Goal: Transaction & Acquisition: Purchase product/service

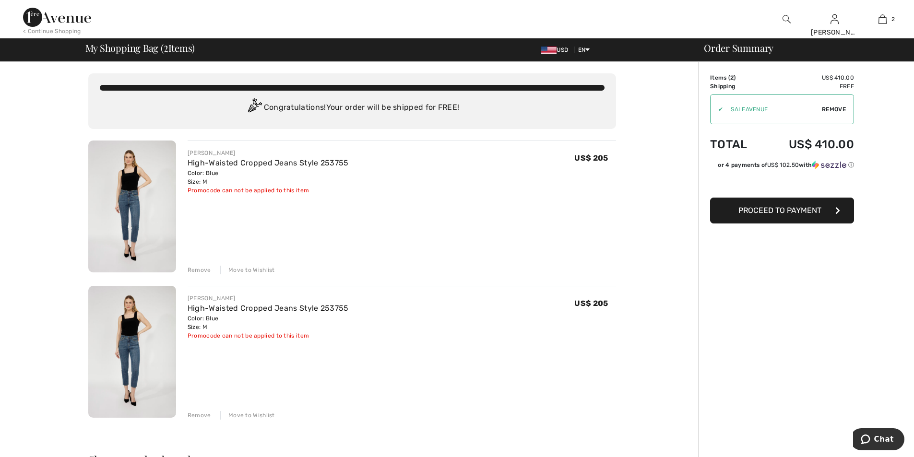
click at [199, 416] on div "Remove" at bounding box center [199, 415] width 23 height 9
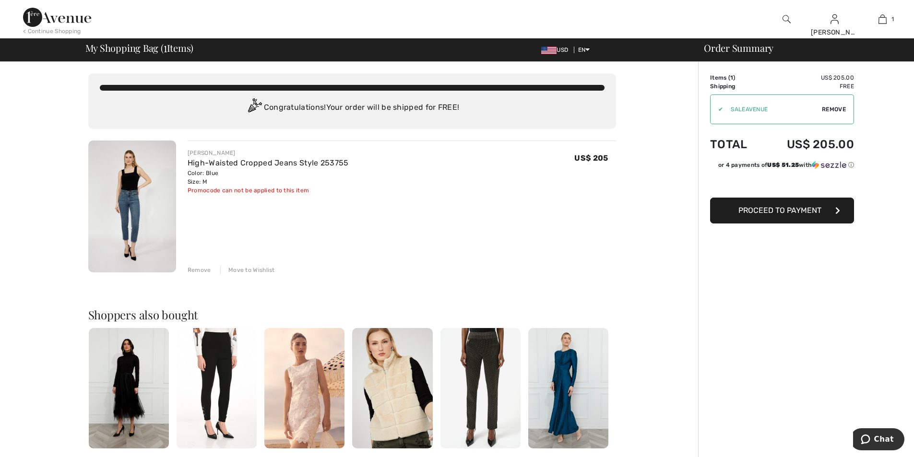
click at [775, 215] on button "Proceed to Payment" at bounding box center [782, 211] width 144 height 26
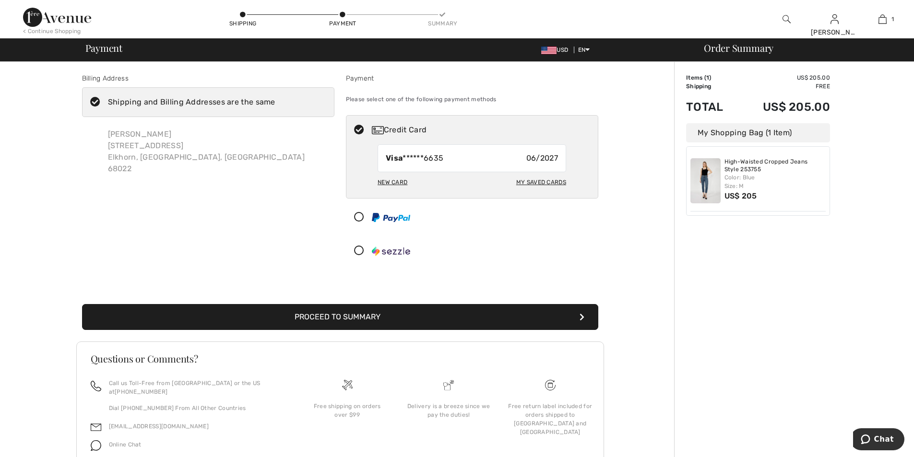
click at [328, 316] on button "Proceed to Summary" at bounding box center [340, 317] width 516 height 26
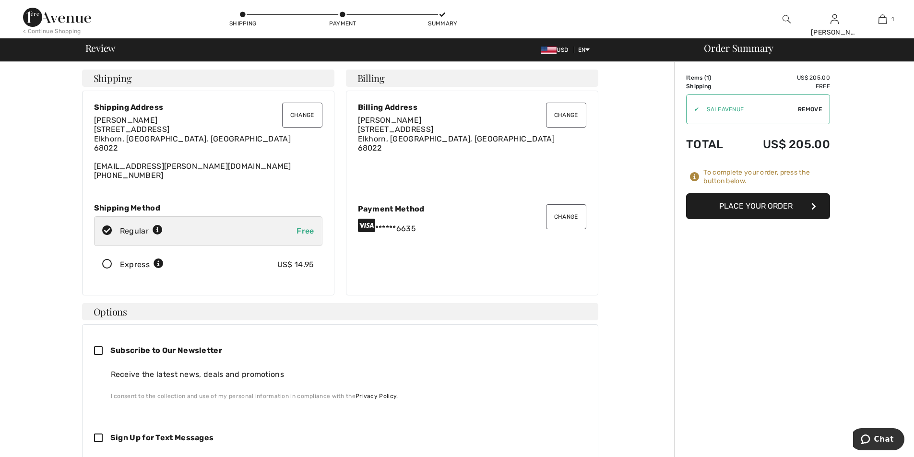
click at [745, 205] on button "Place Your Order" at bounding box center [758, 206] width 144 height 26
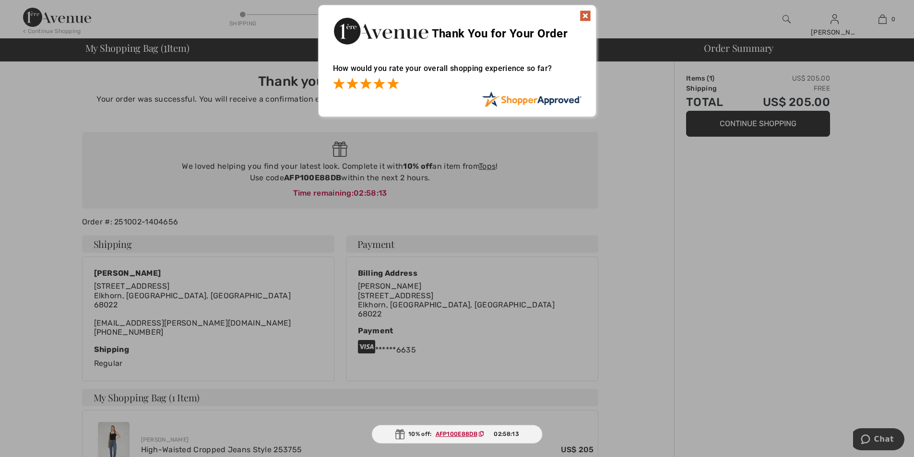
click at [391, 83] on span at bounding box center [393, 84] width 12 height 12
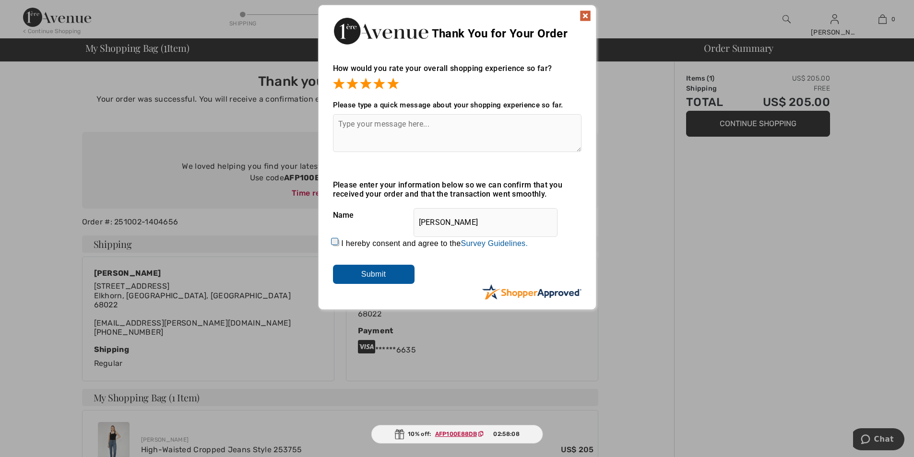
click at [355, 274] on input "Submit" at bounding box center [374, 274] width 82 height 19
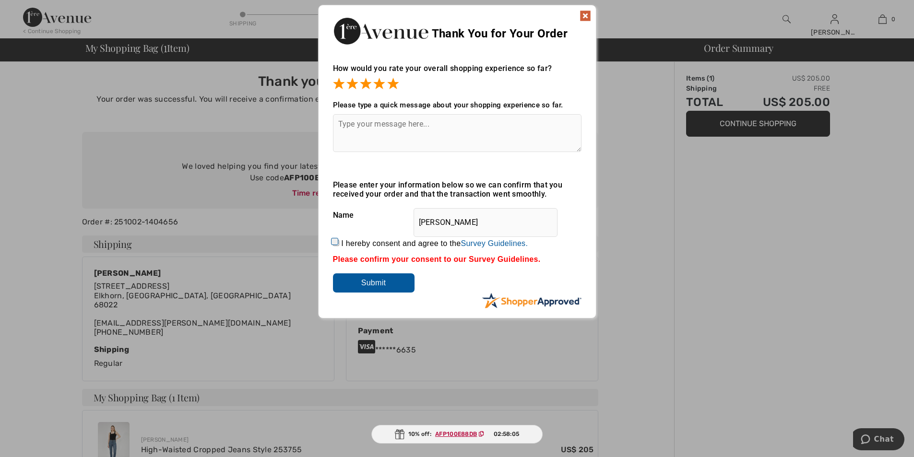
click at [585, 15] on img at bounding box center [585, 16] width 12 height 12
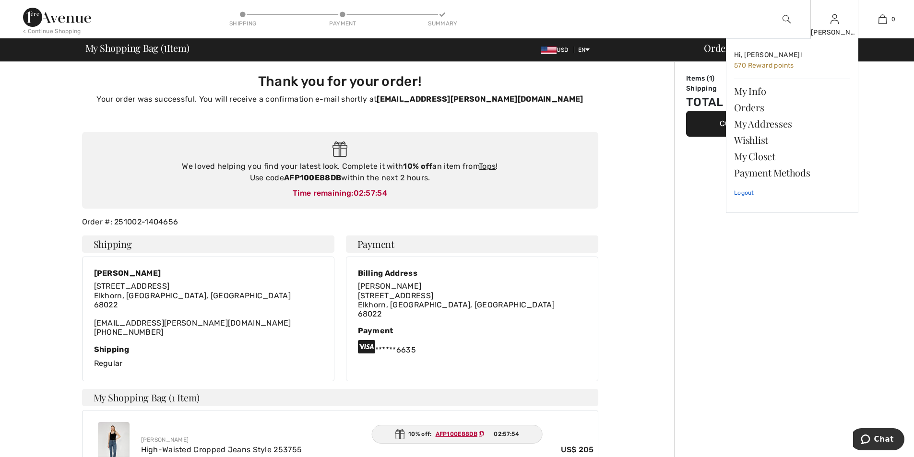
click at [746, 191] on link "Logout" at bounding box center [792, 193] width 116 height 24
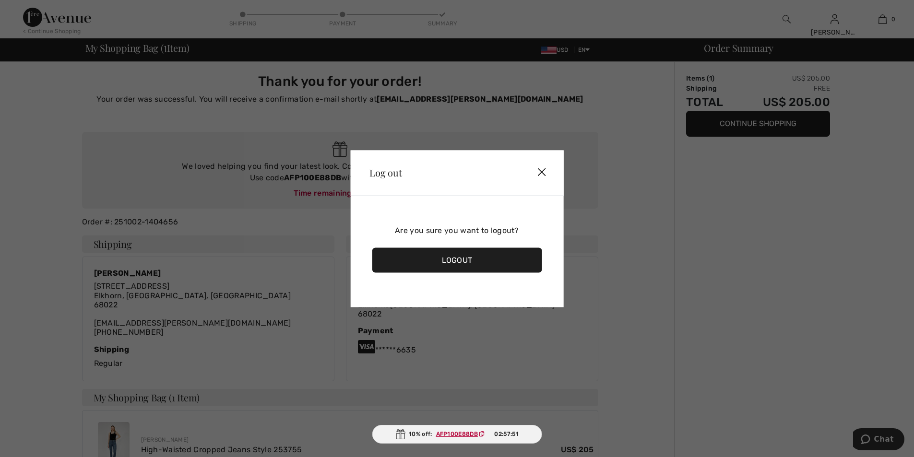
click at [457, 260] on div "Logout" at bounding box center [457, 259] width 170 height 25
